Goal: Task Accomplishment & Management: Complete application form

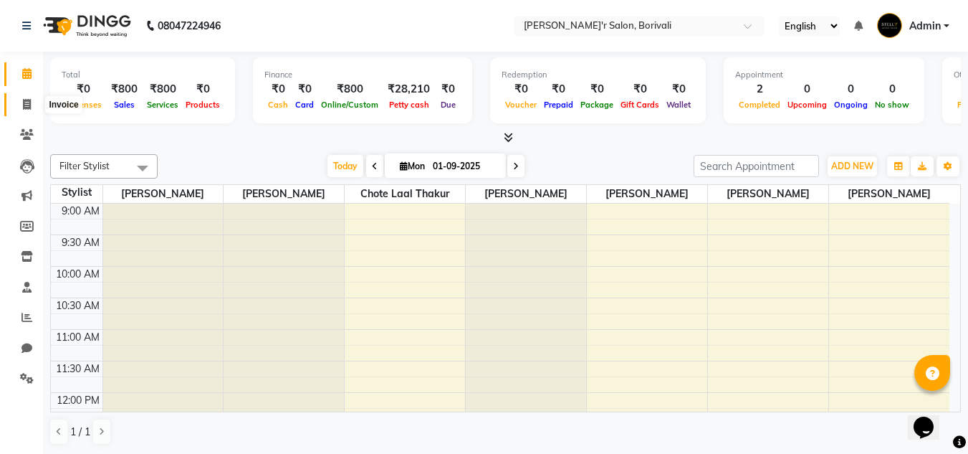
click at [28, 102] on icon at bounding box center [27, 104] width 8 height 11
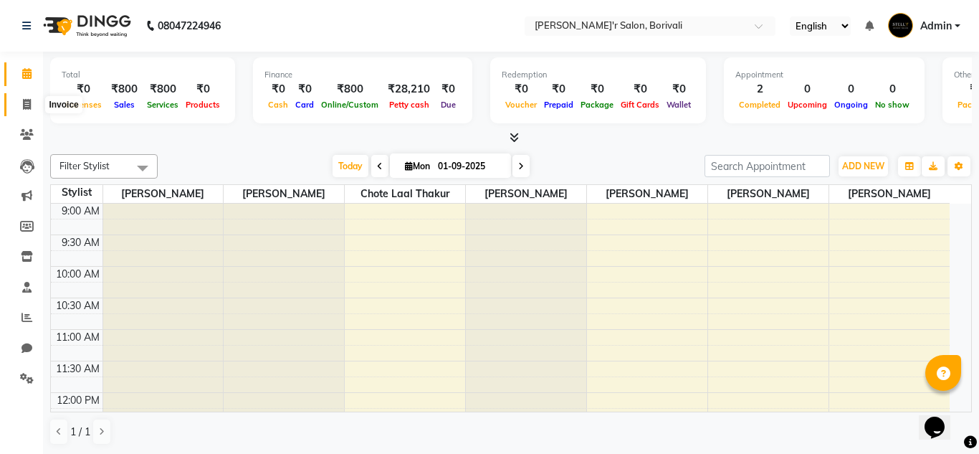
select select "8737"
select select "service"
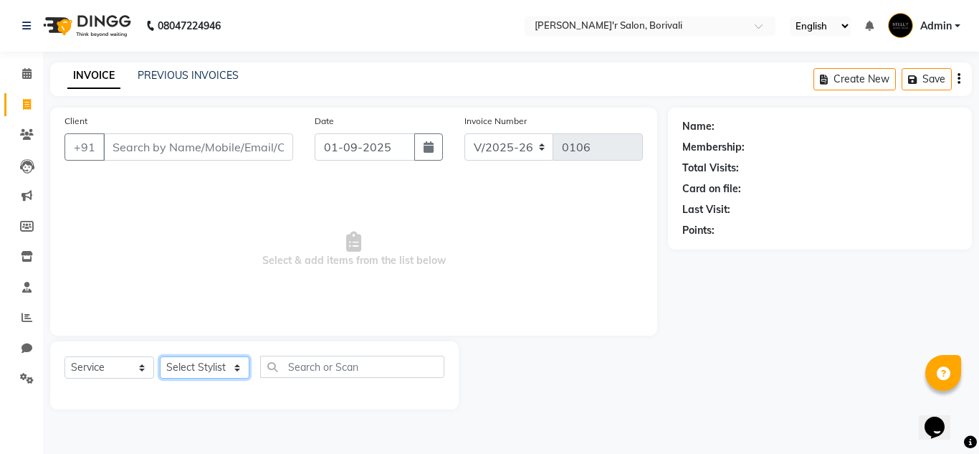
click at [209, 361] on select "Select Stylist [PERSON_NAME] Chote Laal Thakur [PERSON_NAME] mohd [PERSON_NAME]…" at bounding box center [205, 367] width 90 height 22
select select "89310"
click at [160, 356] on select "Select Stylist [PERSON_NAME] Chote Laal Thakur [PERSON_NAME] mohd [PERSON_NAME]…" at bounding box center [205, 367] width 90 height 22
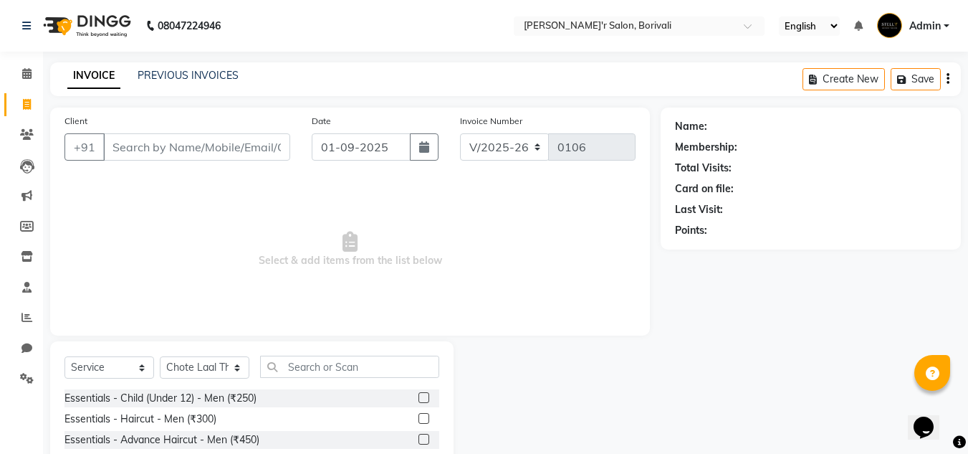
click at [419, 399] on label at bounding box center [424, 397] width 11 height 11
click at [419, 399] on input "checkbox" at bounding box center [423, 398] width 9 height 9
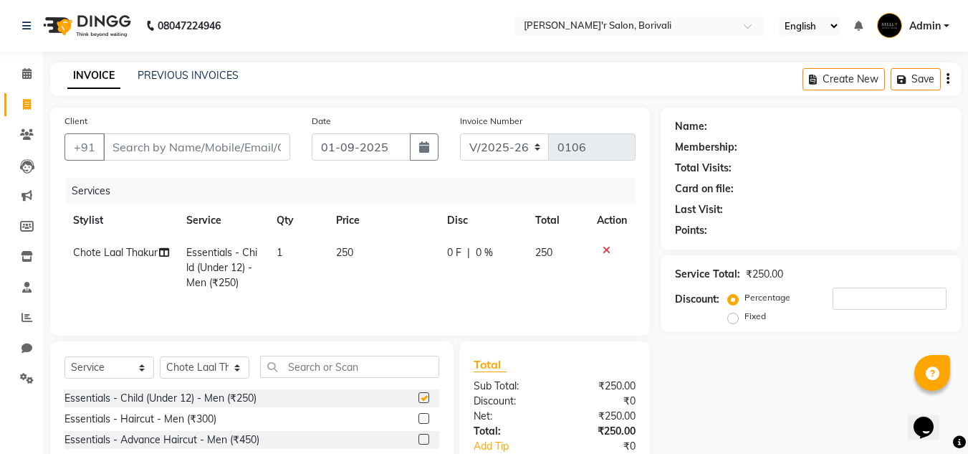
checkbox input "false"
click at [350, 249] on span "250" at bounding box center [344, 252] width 17 height 13
select select "89310"
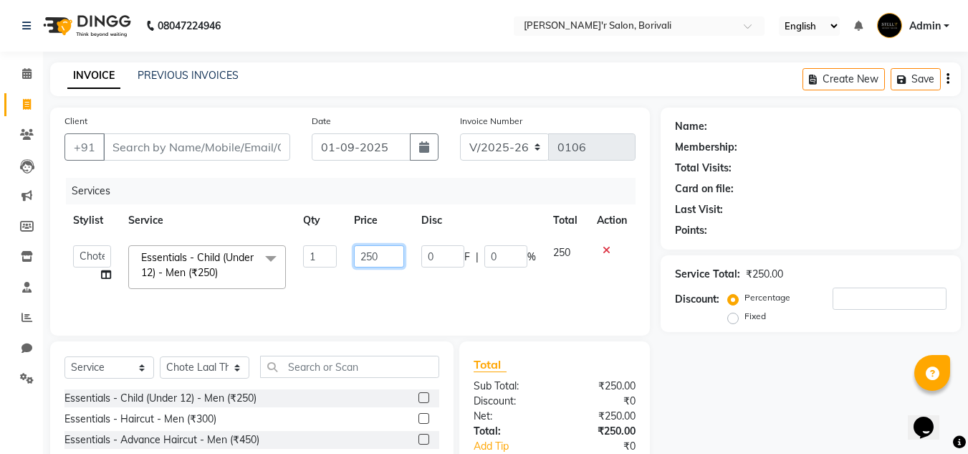
click at [391, 254] on input "250" at bounding box center [378, 256] width 49 height 22
type input "200"
click at [223, 371] on select "Select Stylist [PERSON_NAME] Chote Laal Thakur [PERSON_NAME] mohd [PERSON_NAME]…" at bounding box center [205, 367] width 90 height 22
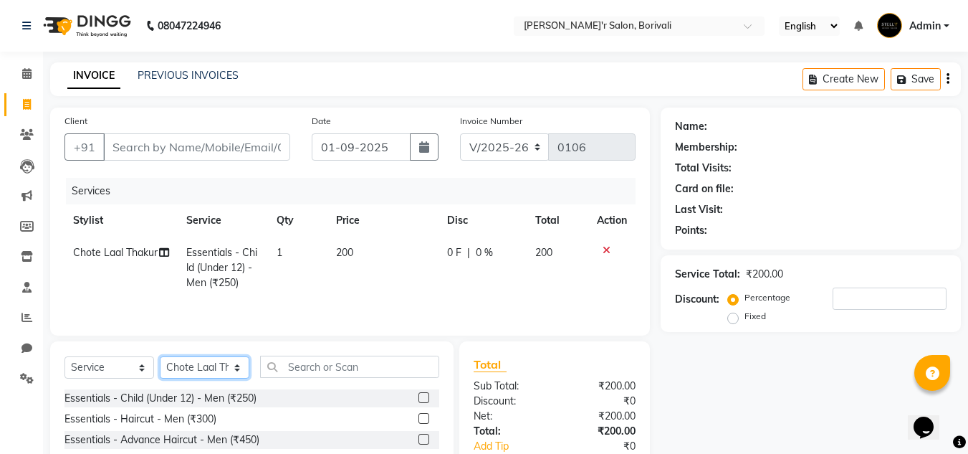
select select "89314"
click at [160, 356] on select "Select Stylist [PERSON_NAME] Chote Laal Thakur [PERSON_NAME] mohd [PERSON_NAME]…" at bounding box center [205, 367] width 90 height 22
click at [419, 396] on label at bounding box center [424, 397] width 11 height 11
click at [419, 396] on input "checkbox" at bounding box center [423, 398] width 9 height 9
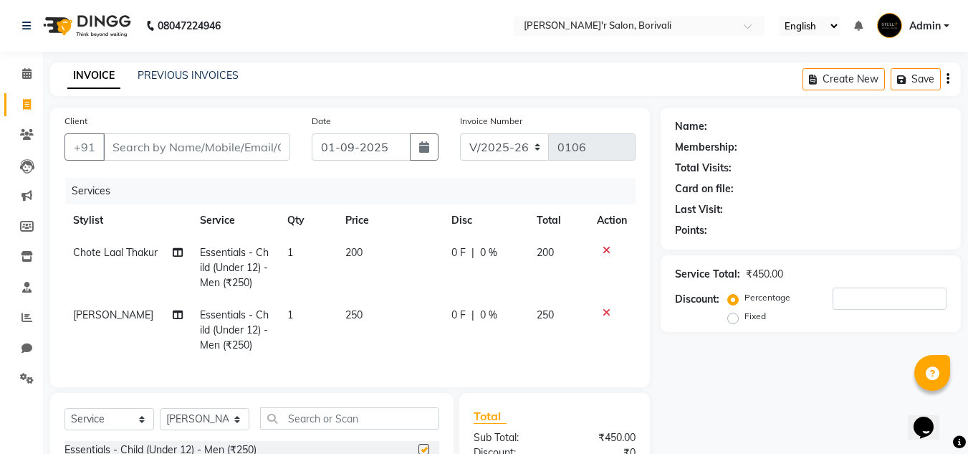
checkbox input "false"
click at [351, 313] on span "250" at bounding box center [354, 314] width 17 height 13
select select "89314"
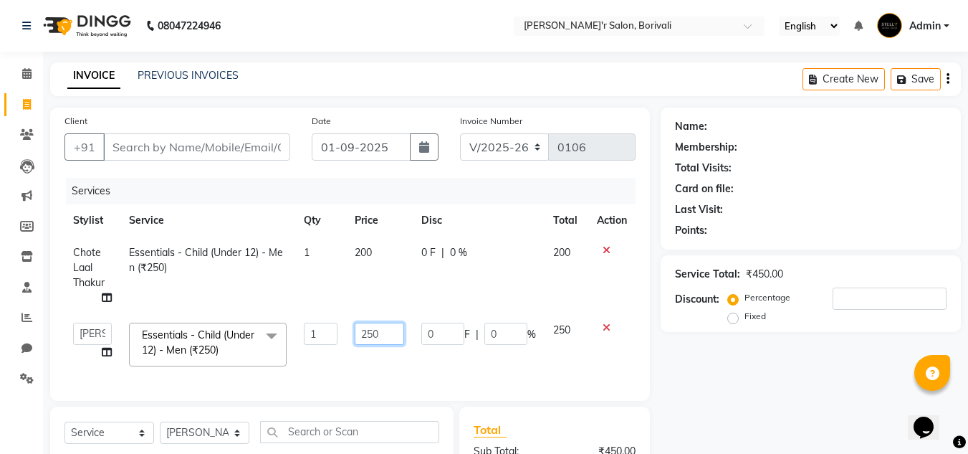
click at [384, 338] on input "250" at bounding box center [379, 334] width 49 height 22
type input "200"
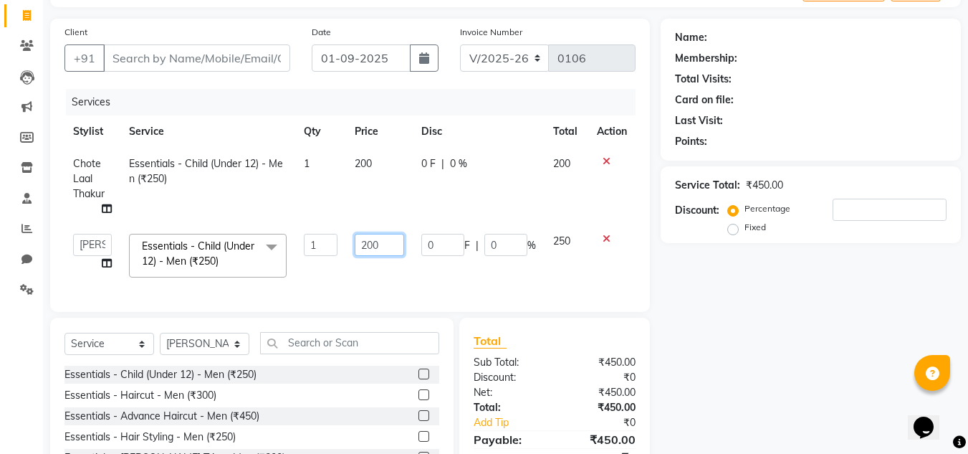
scroll to position [143, 0]
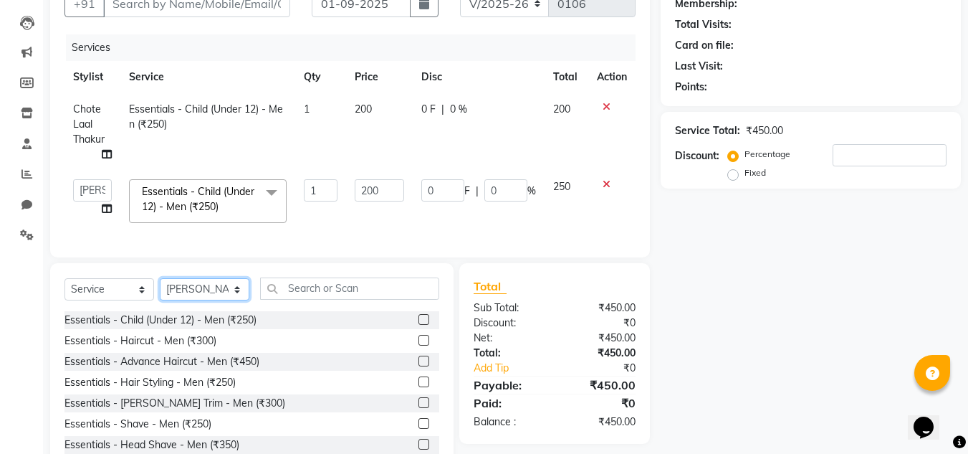
click at [216, 300] on div "Select Service Product Membership Package Voucher Prepaid Gift Card Select Styl…" at bounding box center [252, 294] width 375 height 34
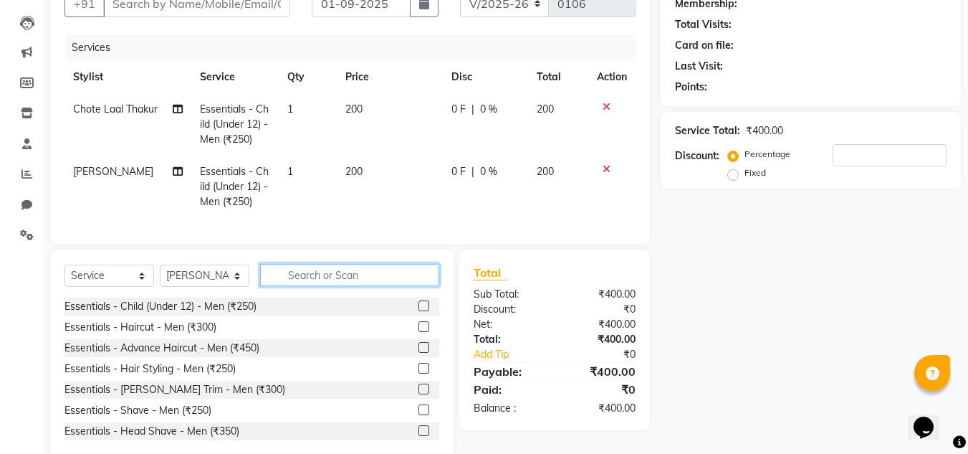
click at [306, 281] on input "text" at bounding box center [349, 275] width 179 height 22
click at [211, 287] on select "Select Stylist [PERSON_NAME] Chote Laal Thakur [PERSON_NAME] mohd [PERSON_NAME]…" at bounding box center [205, 276] width 90 height 22
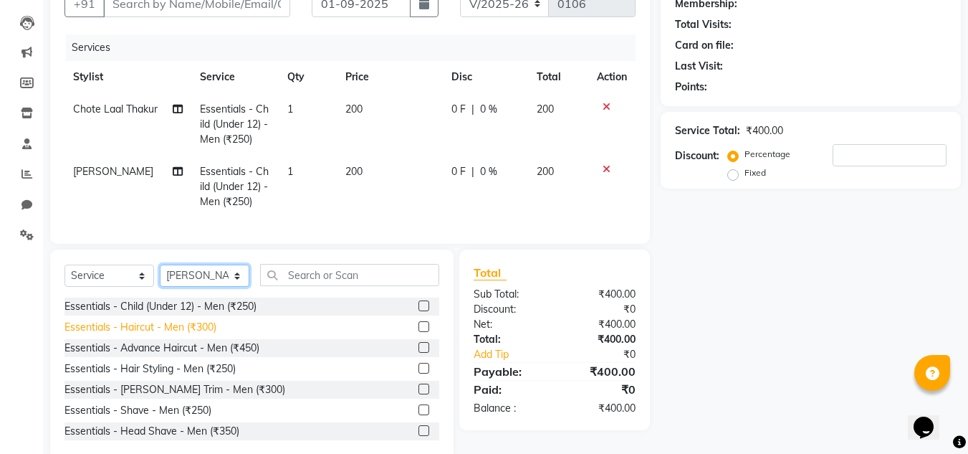
scroll to position [183, 0]
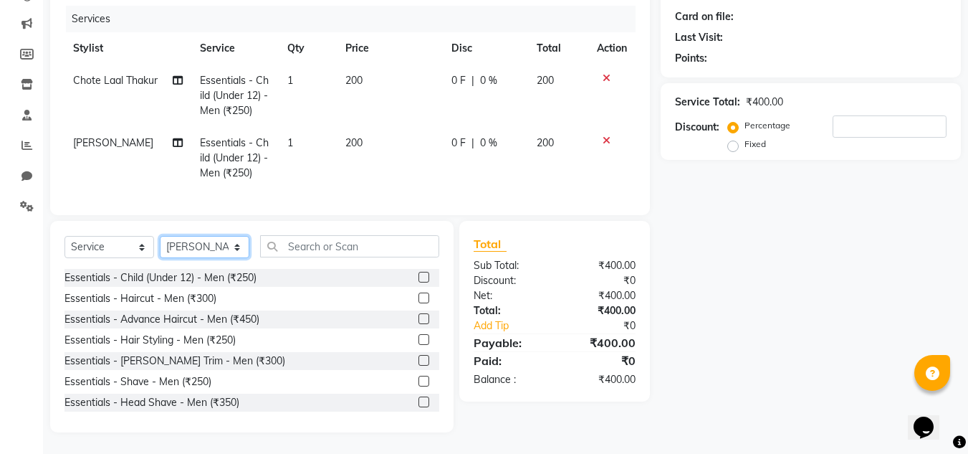
click at [222, 248] on select "Select Stylist [PERSON_NAME] Chote Laal Thakur [PERSON_NAME] mohd [PERSON_NAME]…" at bounding box center [205, 247] width 90 height 22
click at [160, 258] on select "Select Stylist [PERSON_NAME] Chote Laal Thakur [PERSON_NAME] mohd [PERSON_NAME]…" at bounding box center [205, 247] width 90 height 22
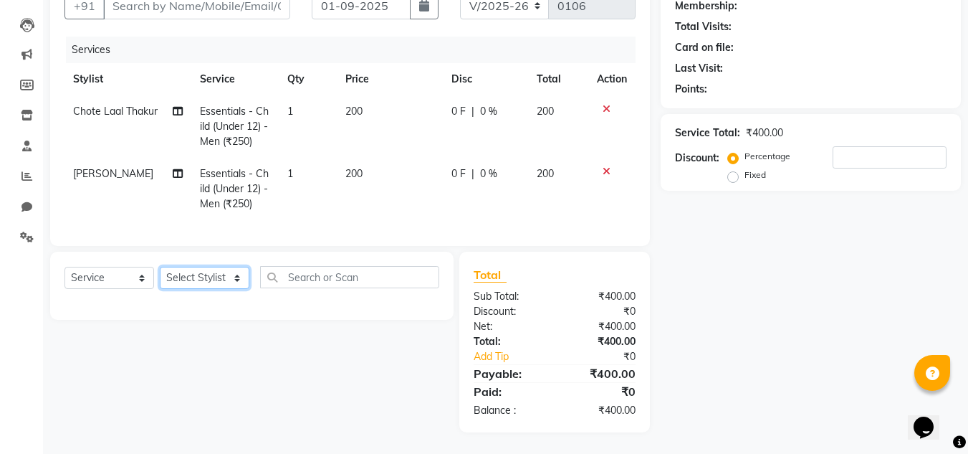
click at [218, 272] on select "Select Stylist [PERSON_NAME] Chote Laal Thakur [PERSON_NAME] mohd [PERSON_NAME]…" at bounding box center [205, 278] width 90 height 22
click at [220, 273] on select "Select Stylist [PERSON_NAME] Chote Laal Thakur [PERSON_NAME] mohd [PERSON_NAME]…" at bounding box center [205, 278] width 90 height 22
select select "89311"
click at [160, 267] on select "Select Stylist [PERSON_NAME] Chote Laal Thakur [PERSON_NAME] mohd [PERSON_NAME]…" at bounding box center [205, 278] width 90 height 22
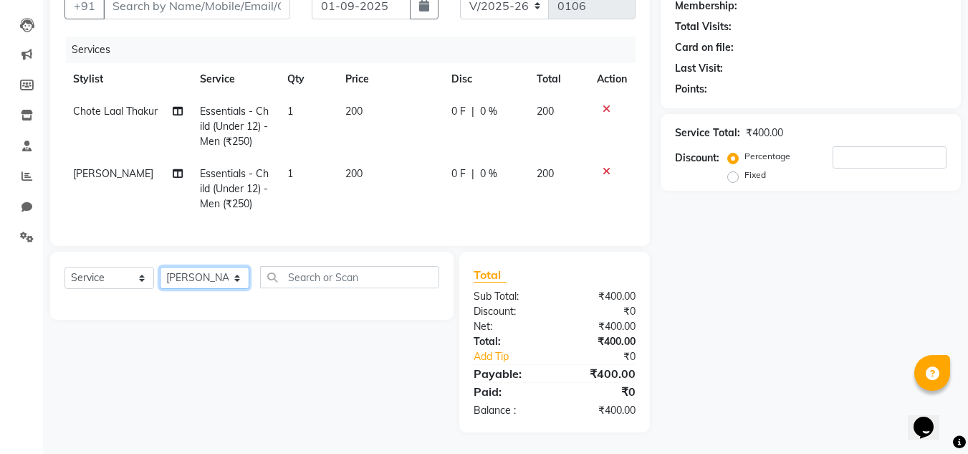
scroll to position [183, 0]
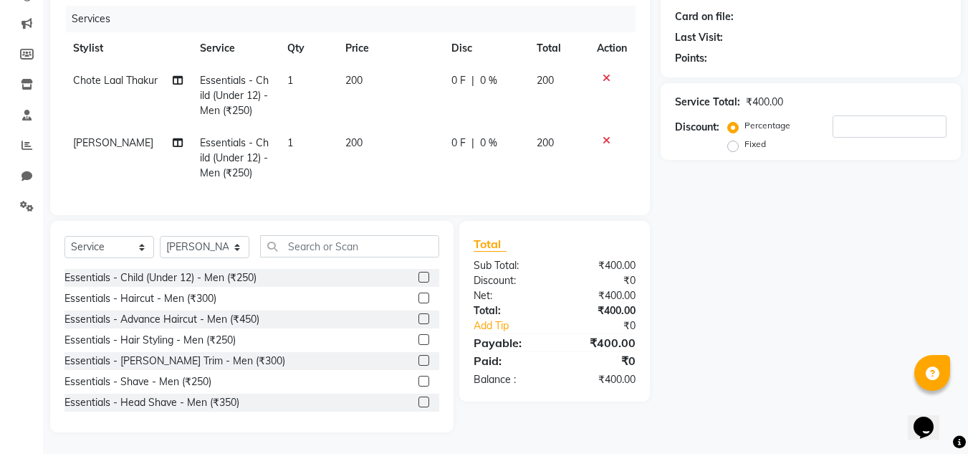
drag, startPoint x: 318, startPoint y: 233, endPoint x: 314, endPoint y: 244, distance: 11.3
click at [318, 234] on div "Select Service Product Membership Package Voucher Prepaid Gift Card Select Styl…" at bounding box center [252, 326] width 404 height 211
click at [312, 249] on input "text" at bounding box center [349, 246] width 179 height 22
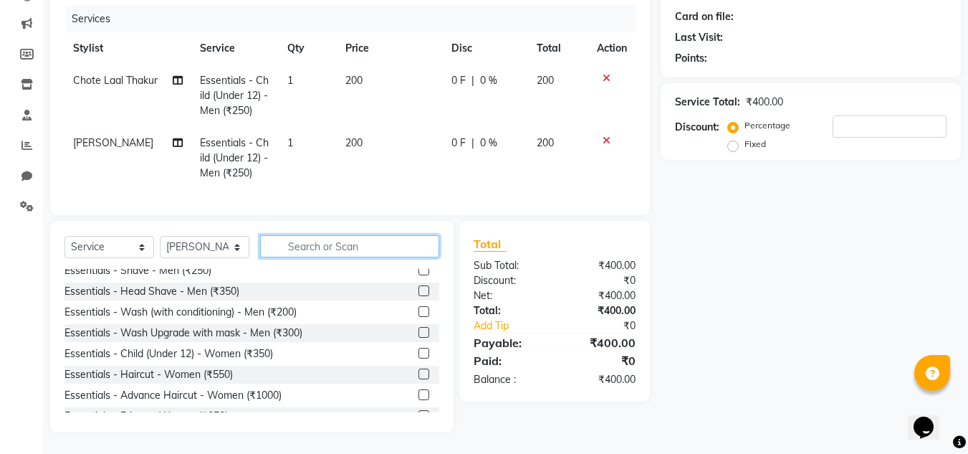
scroll to position [143, 0]
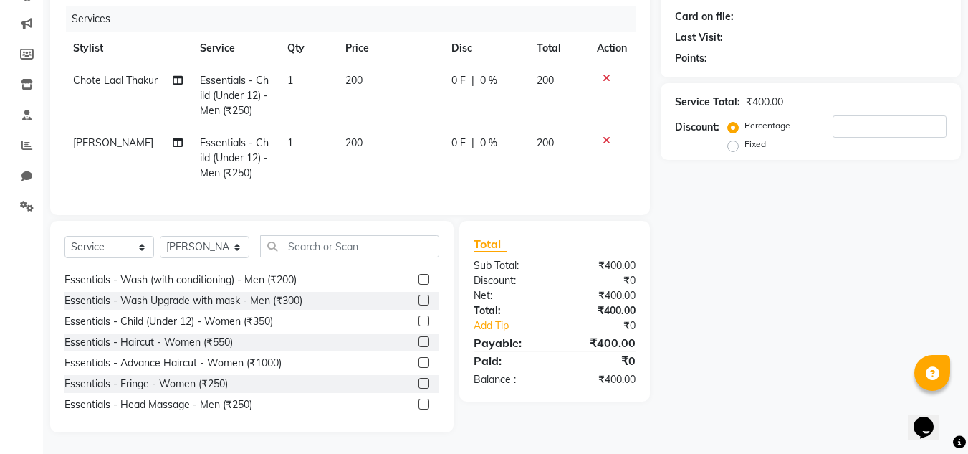
click at [419, 338] on label at bounding box center [424, 341] width 11 height 11
click at [419, 338] on input "checkbox" at bounding box center [423, 342] width 9 height 9
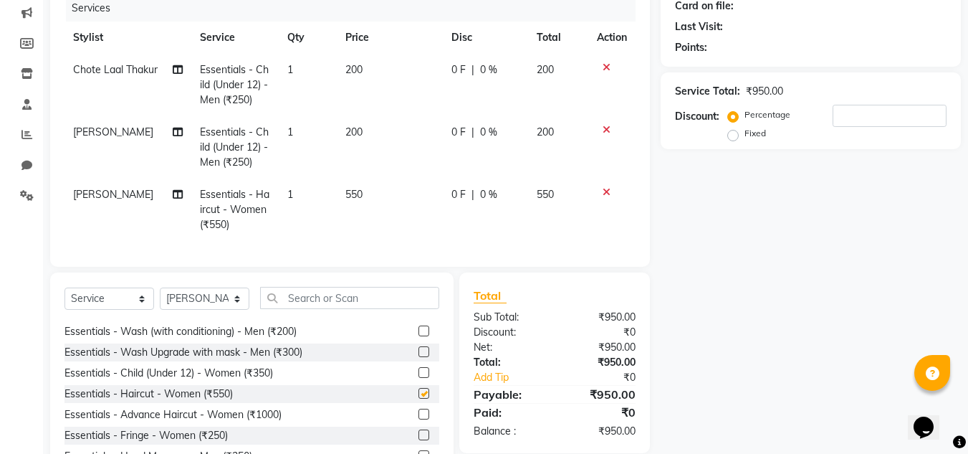
checkbox input "false"
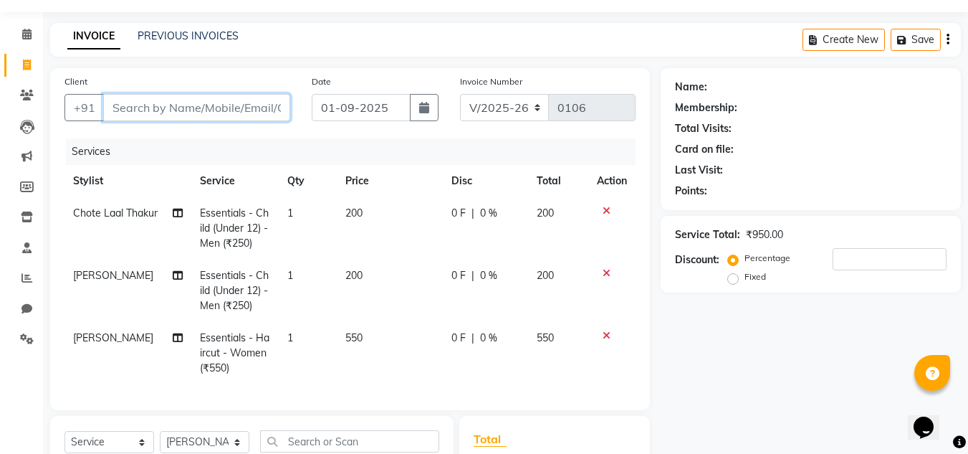
click at [120, 103] on input "Client" at bounding box center [196, 107] width 187 height 27
click at [186, 105] on input "Client" at bounding box center [196, 107] width 187 height 27
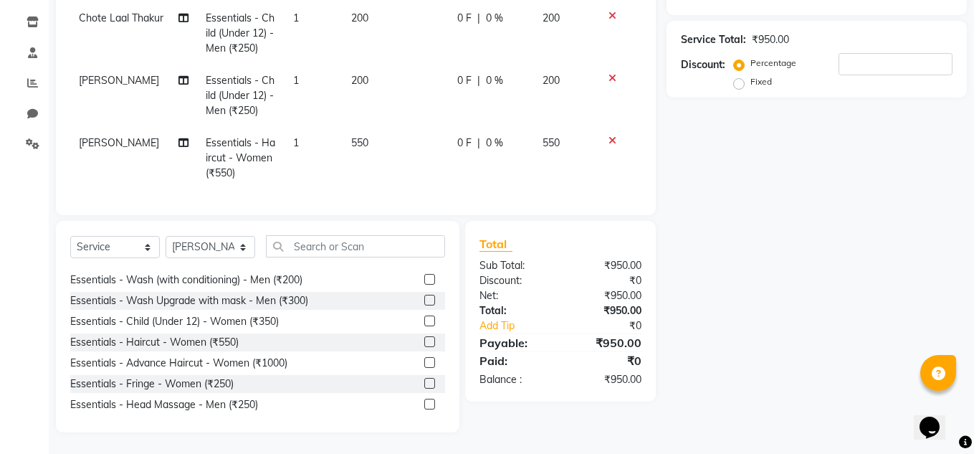
scroll to position [0, 0]
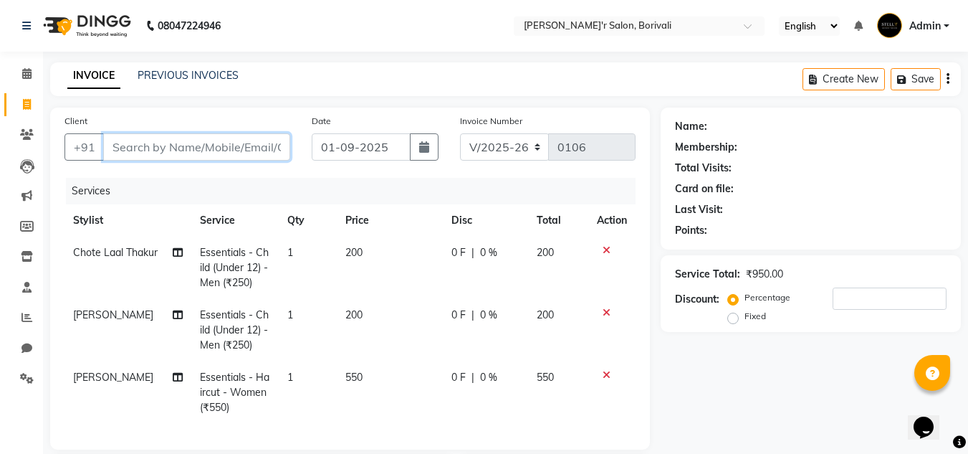
click at [159, 143] on input "Client" at bounding box center [196, 146] width 187 height 27
type input "A"
type input "0"
click at [184, 138] on input "[PERSON_NAME]" at bounding box center [160, 146] width 114 height 27
type input "[PERSON_NAME] lnaia"
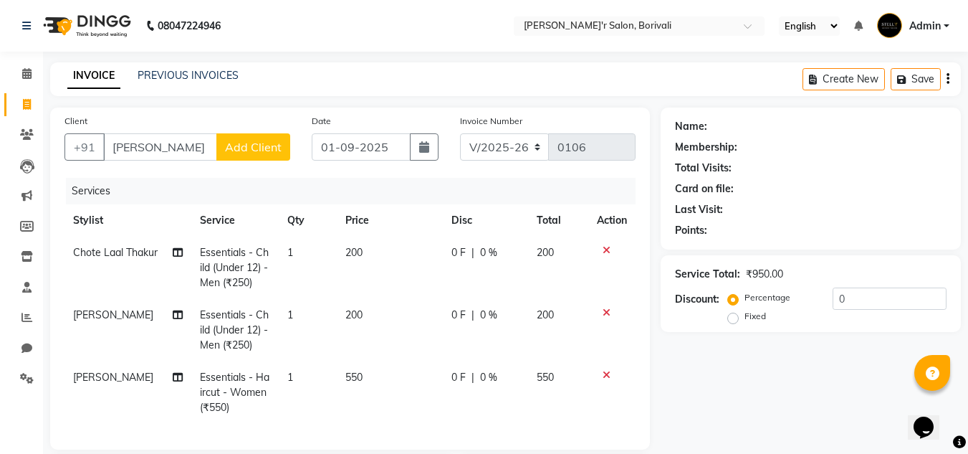
click at [264, 150] on span "Add Client" at bounding box center [253, 147] width 57 height 14
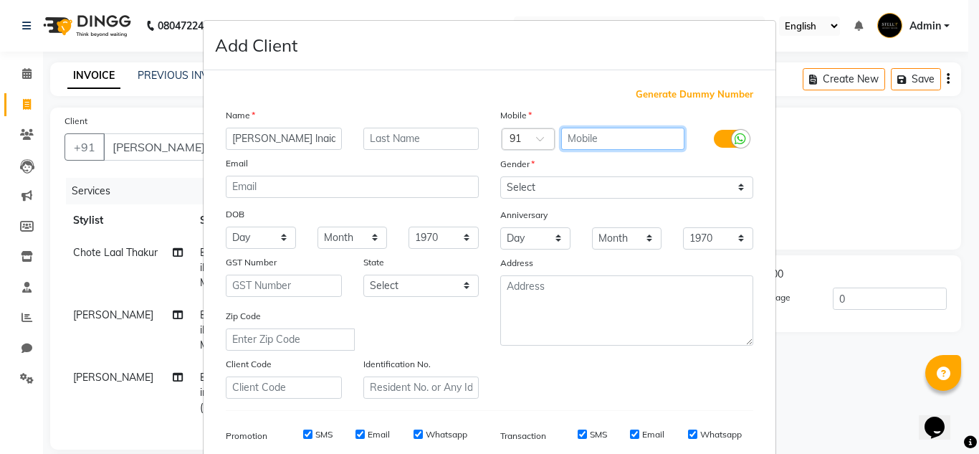
click at [589, 140] on input "text" at bounding box center [623, 139] width 124 height 22
type input "9892892109"
click at [301, 135] on input "[PERSON_NAME] lnaia" at bounding box center [284, 139] width 116 height 22
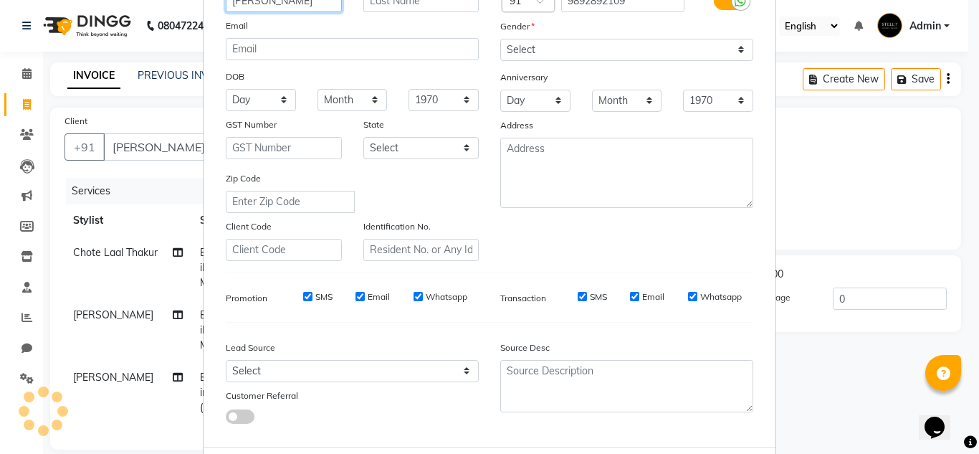
scroll to position [143, 0]
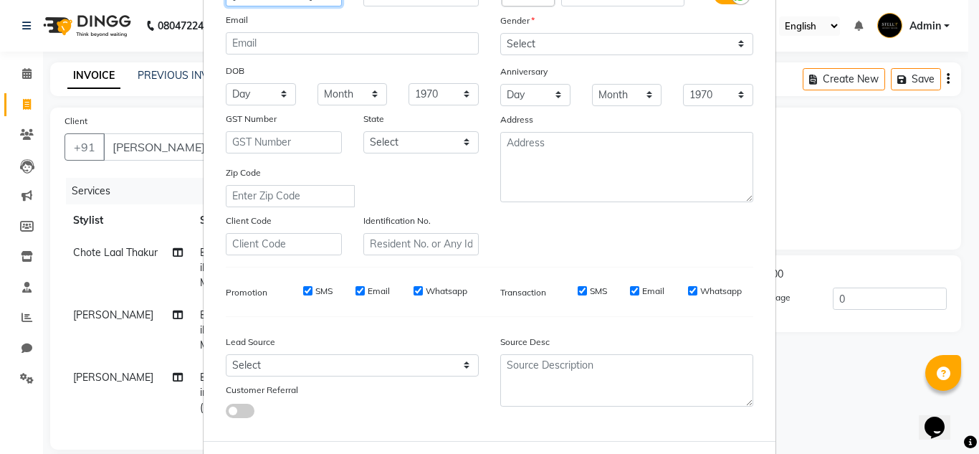
type input "[PERSON_NAME]"
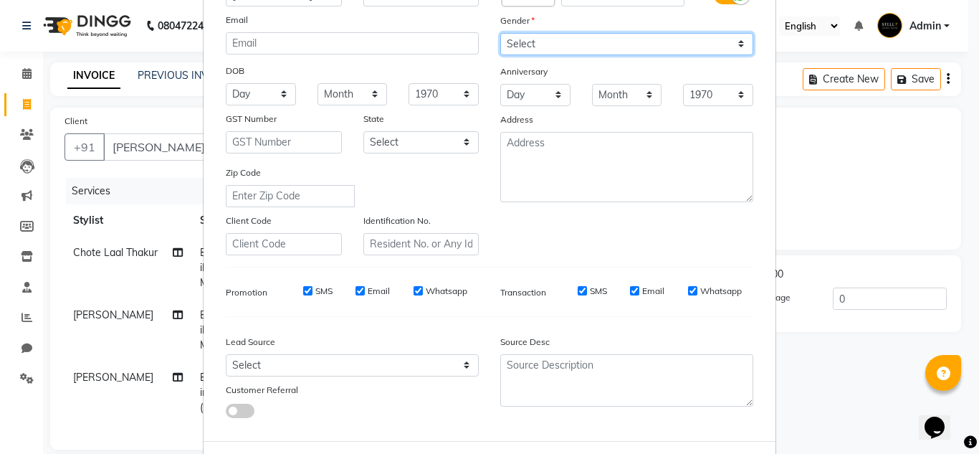
click at [549, 41] on select "Select [DEMOGRAPHIC_DATA] [DEMOGRAPHIC_DATA] Other Prefer Not To Say" at bounding box center [626, 44] width 253 height 22
select select "[DEMOGRAPHIC_DATA]"
click at [500, 33] on select "Select [DEMOGRAPHIC_DATA] [DEMOGRAPHIC_DATA] Other Prefer Not To Say" at bounding box center [626, 44] width 253 height 22
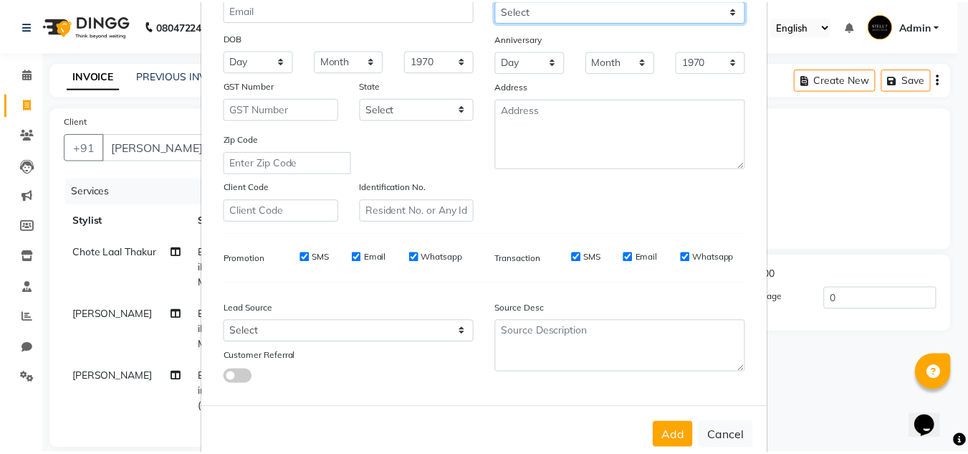
scroll to position [208, 0]
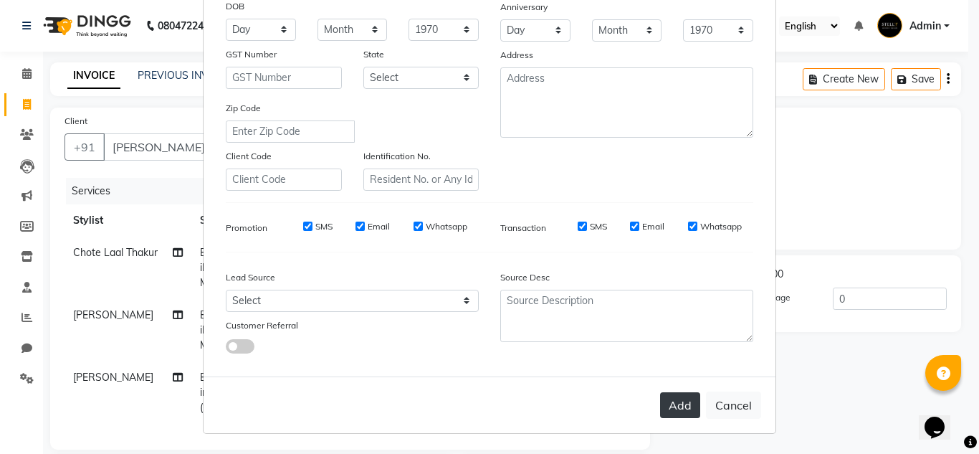
click at [675, 404] on button "Add" at bounding box center [680, 405] width 40 height 26
type input "9892892109"
select select
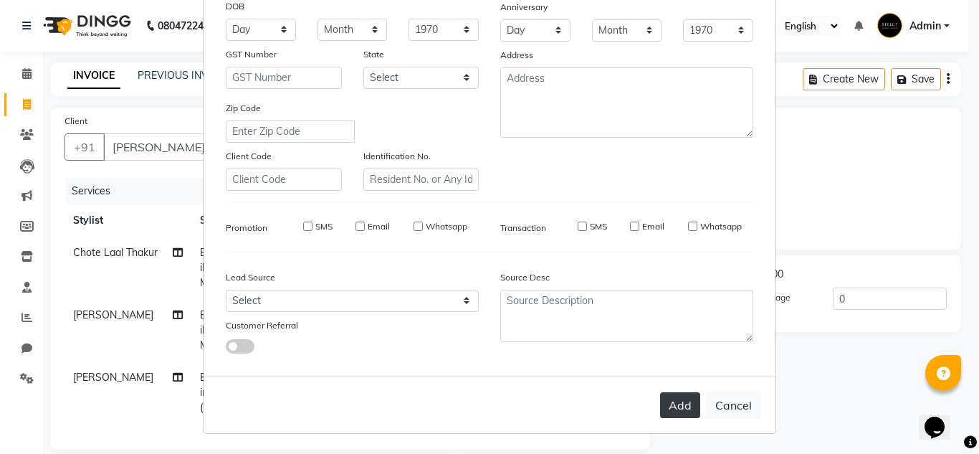
select select
checkbox input "false"
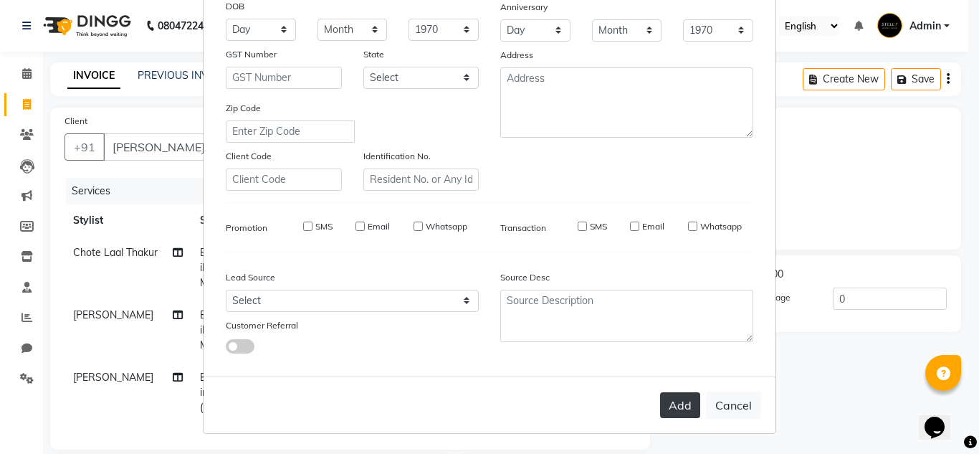
checkbox input "false"
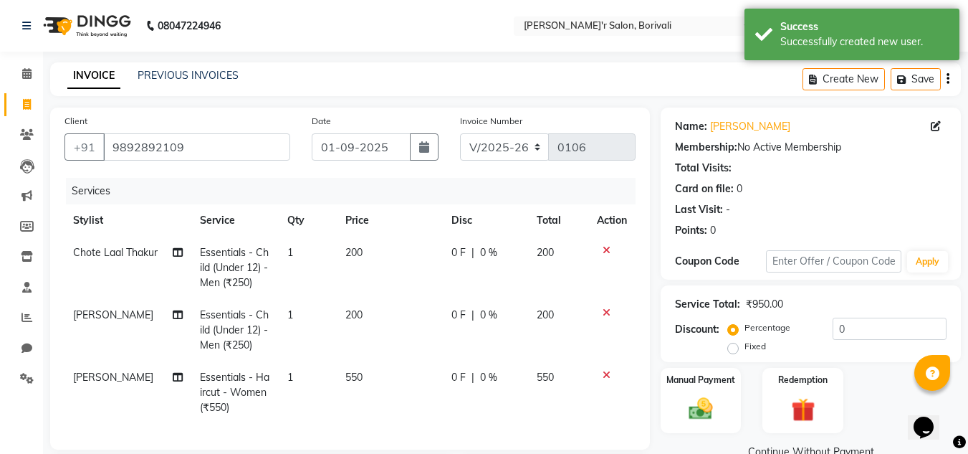
scroll to position [245, 0]
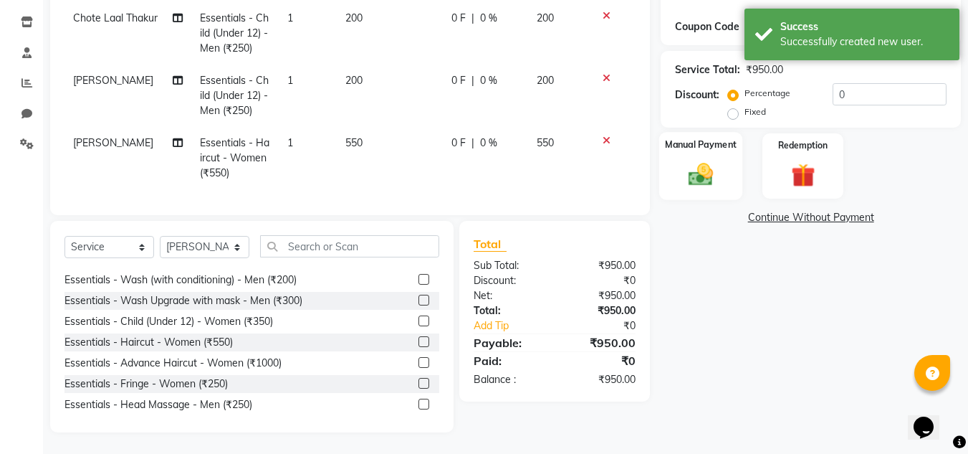
click at [713, 160] on img at bounding box center [701, 174] width 40 height 29
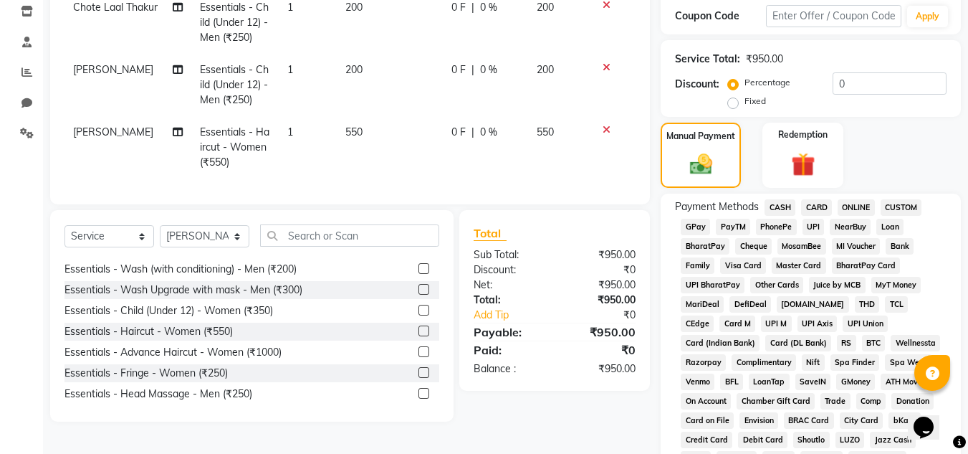
scroll to position [389, 0]
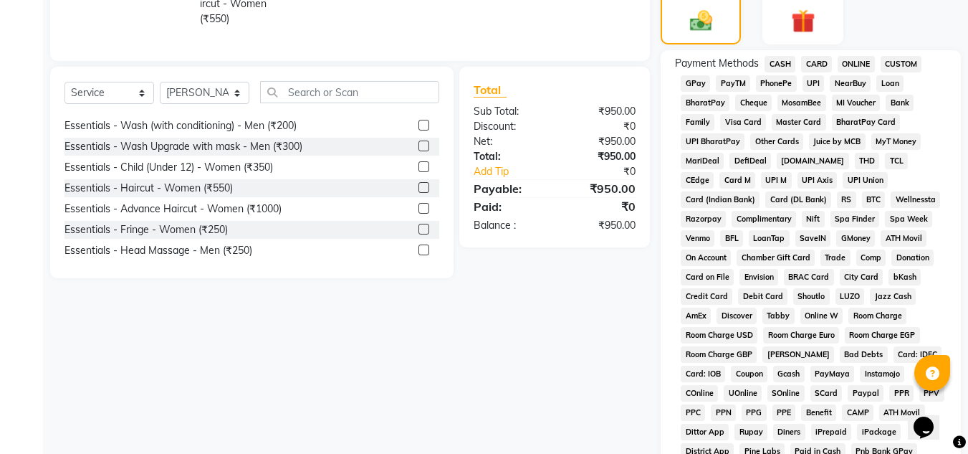
click at [702, 87] on span "GPay" at bounding box center [695, 83] width 29 height 16
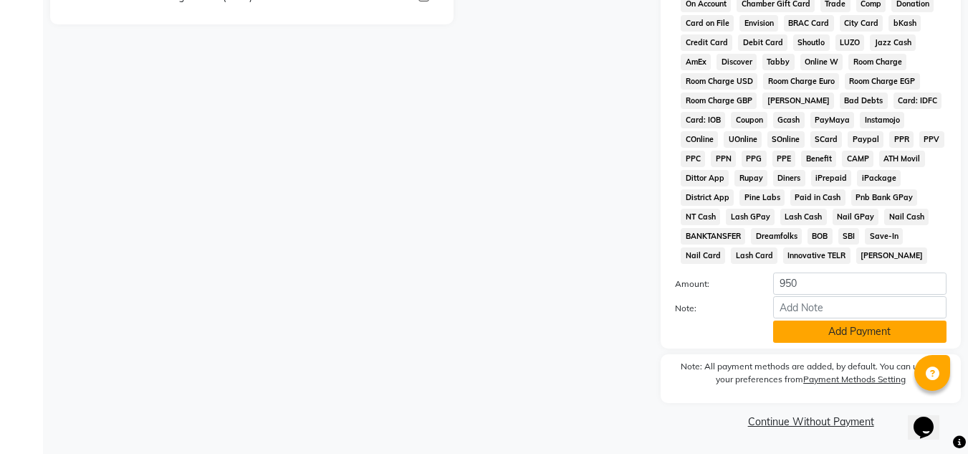
click at [836, 331] on button "Add Payment" at bounding box center [859, 331] width 173 height 22
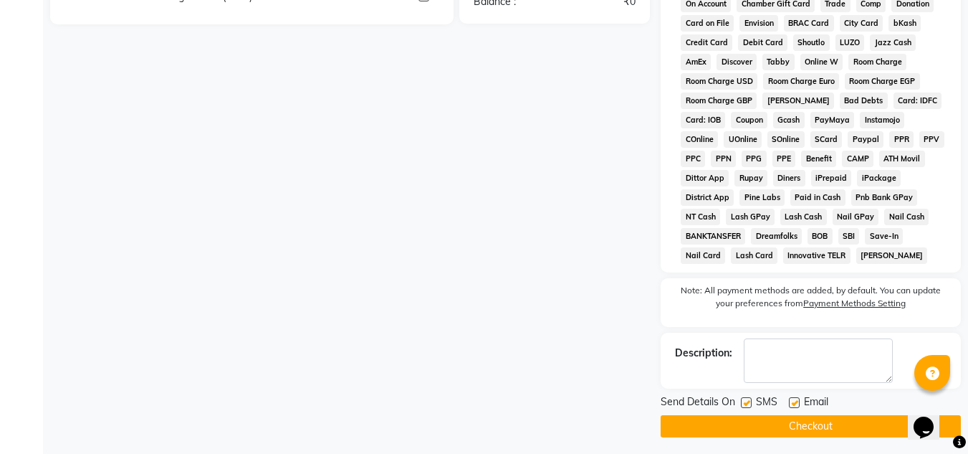
click at [768, 424] on button "Checkout" at bounding box center [811, 426] width 300 height 22
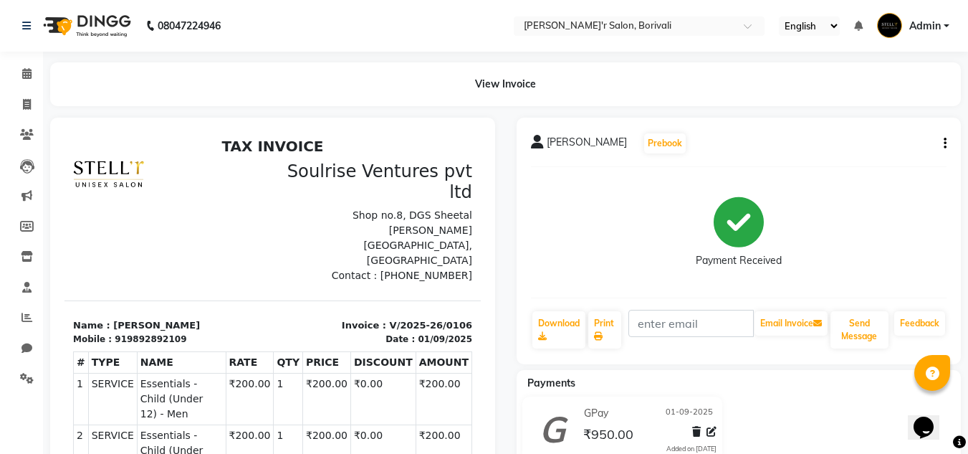
click at [946, 144] on icon "button" at bounding box center [945, 143] width 3 height 1
click at [874, 163] on div "Edit Invoice" at bounding box center [874, 162] width 98 height 18
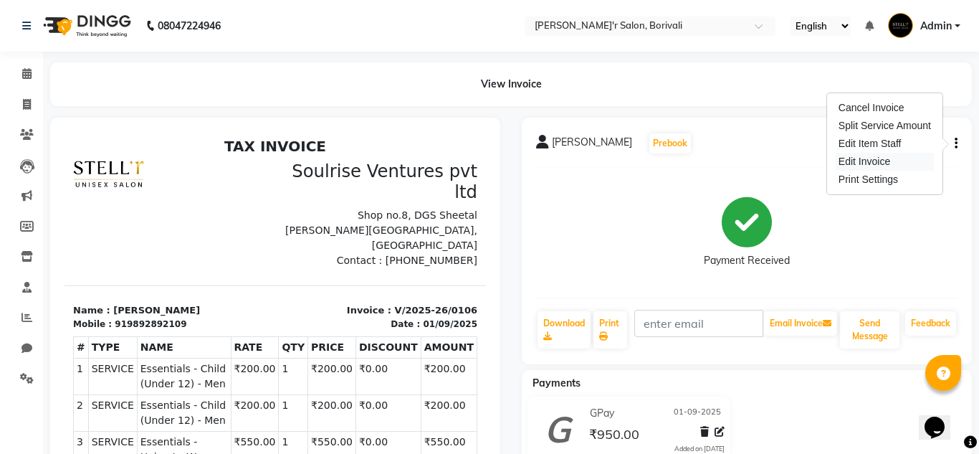
select select "service"
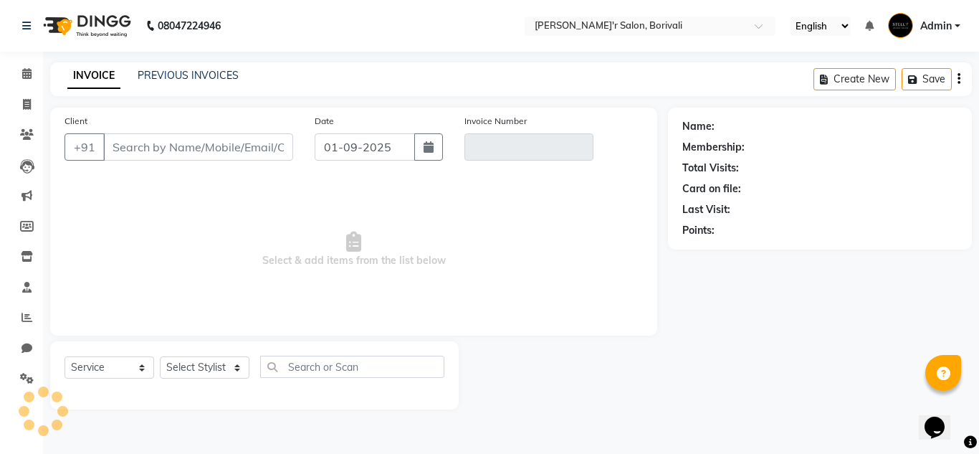
type input "9892892109"
type input "V/2025-26/0106"
select select "select"
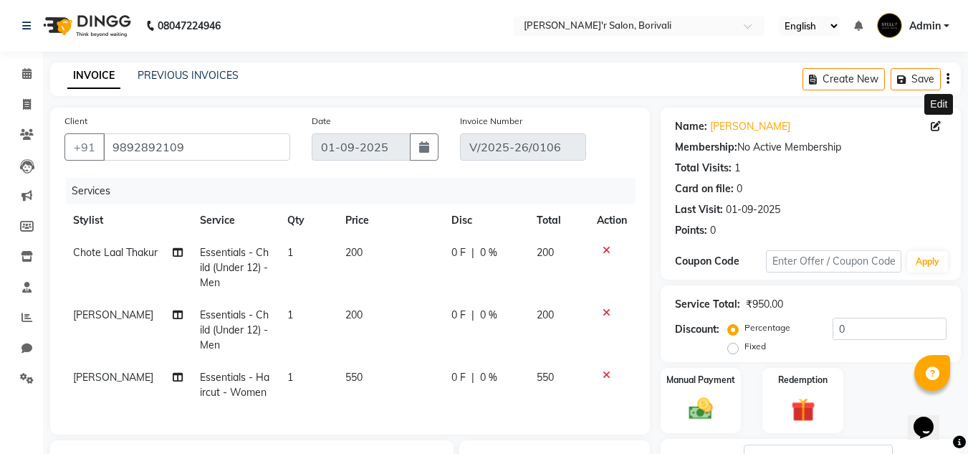
click at [938, 125] on icon at bounding box center [936, 126] width 10 height 10
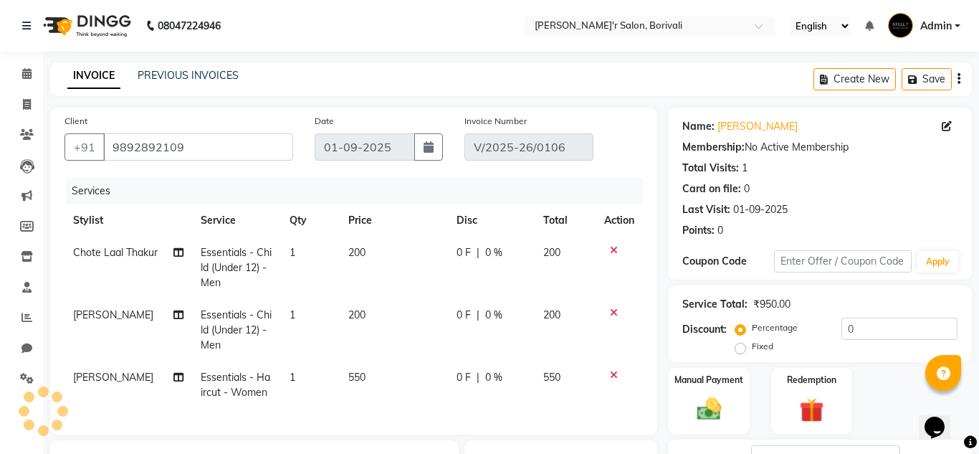
select select "[DEMOGRAPHIC_DATA]"
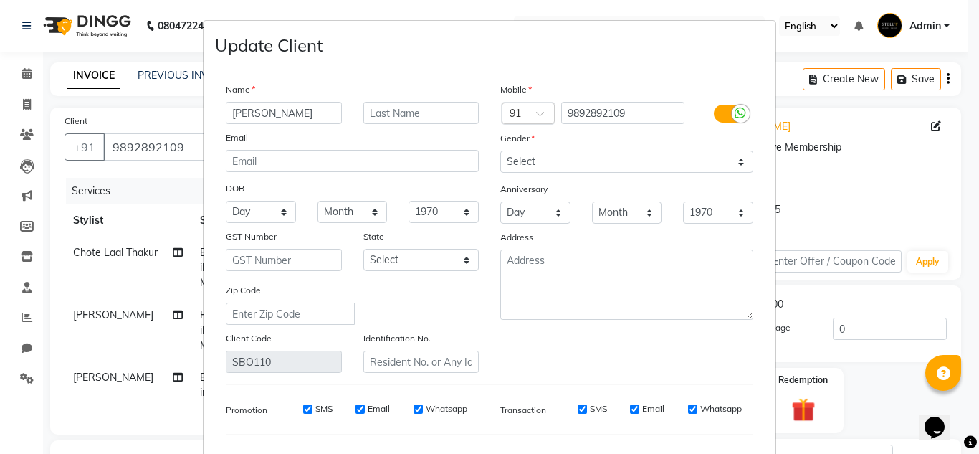
type input "[PERSON_NAME]"
click at [410, 118] on input "text" at bounding box center [421, 113] width 116 height 22
type input "n"
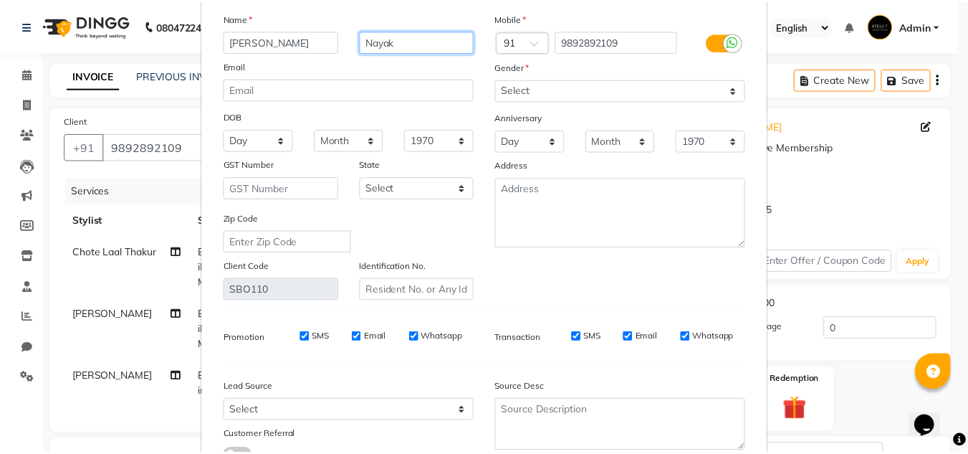
scroll to position [182, 0]
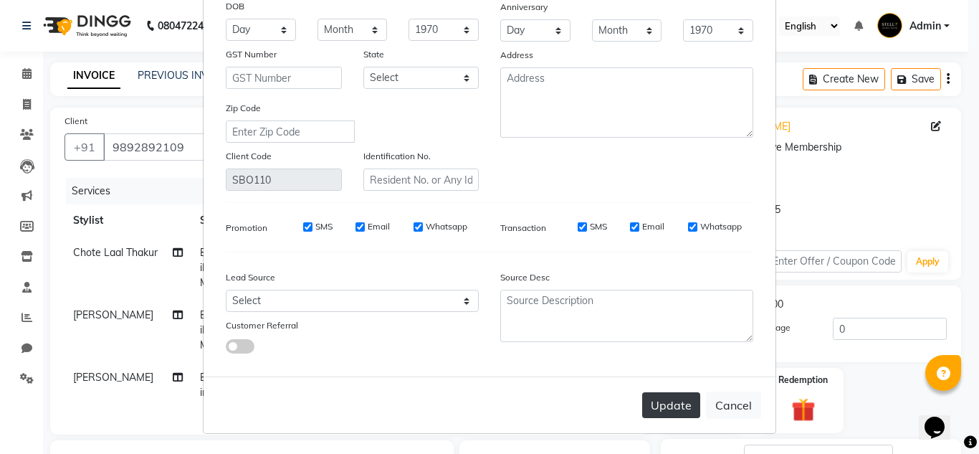
type input "Nayak"
click at [682, 414] on button "Update" at bounding box center [671, 405] width 58 height 26
select select
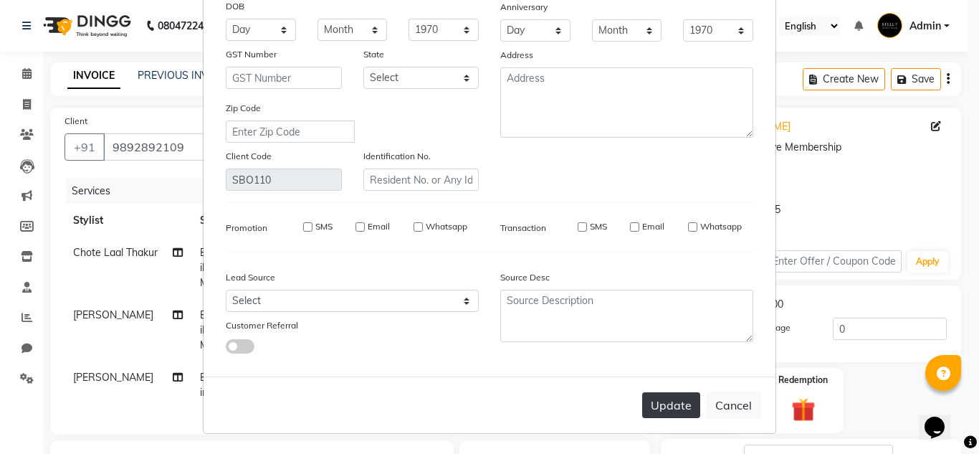
select select
checkbox input "false"
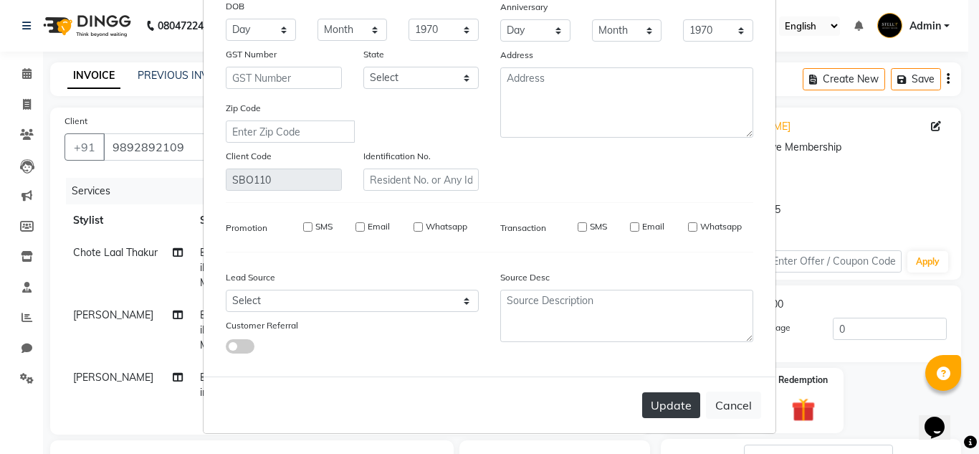
checkbox input "false"
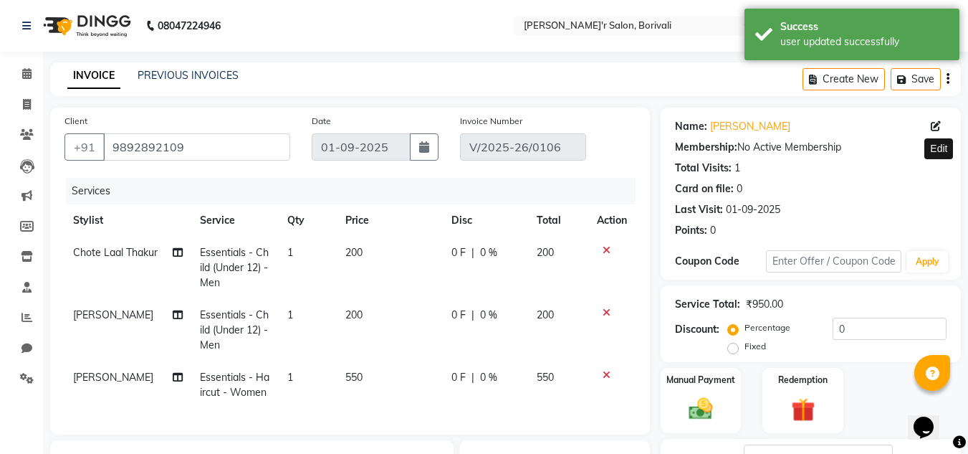
scroll to position [229, 0]
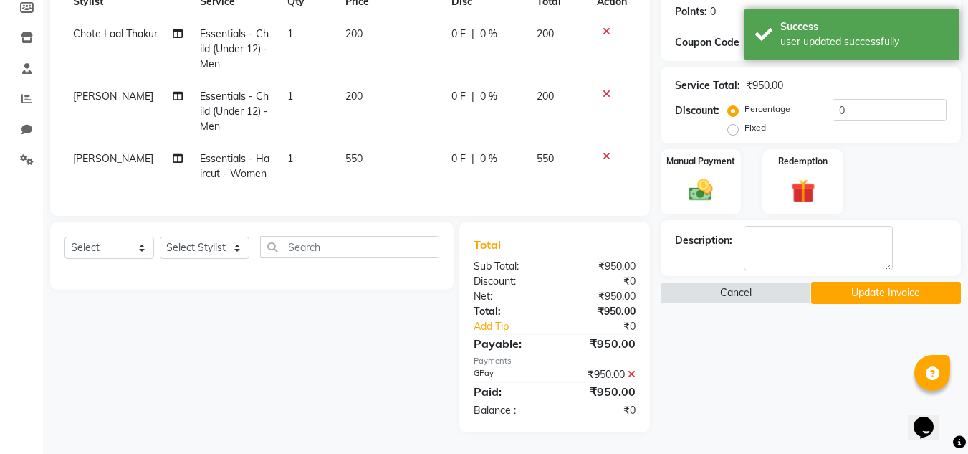
click at [885, 282] on button "Update Invoice" at bounding box center [886, 293] width 150 height 22
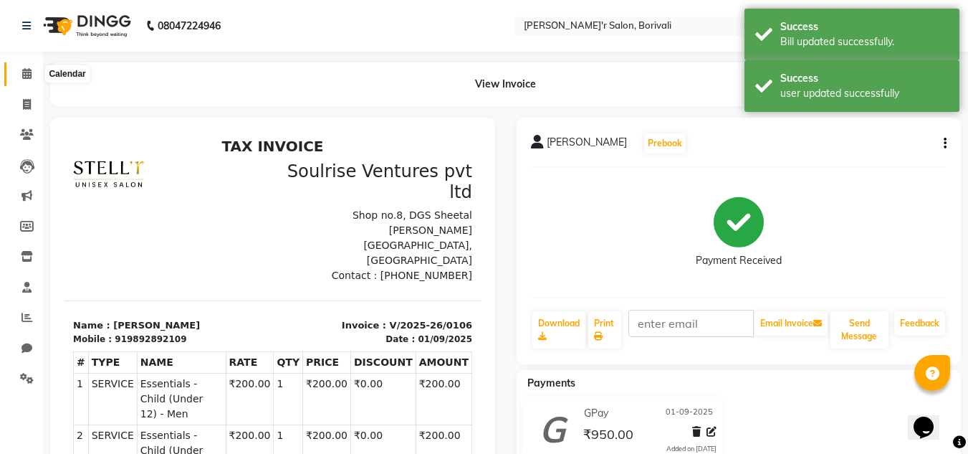
click at [28, 66] on span at bounding box center [26, 74] width 25 height 16
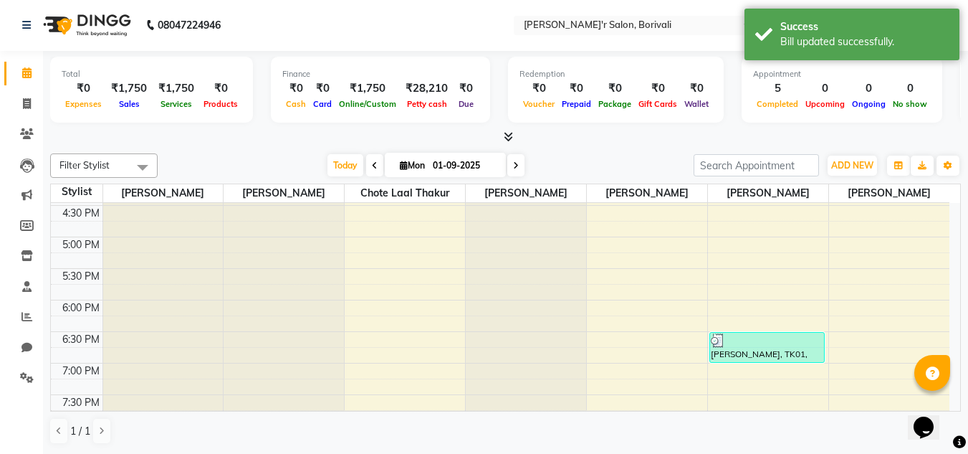
scroll to position [611, 0]
